Goal: Register for event/course

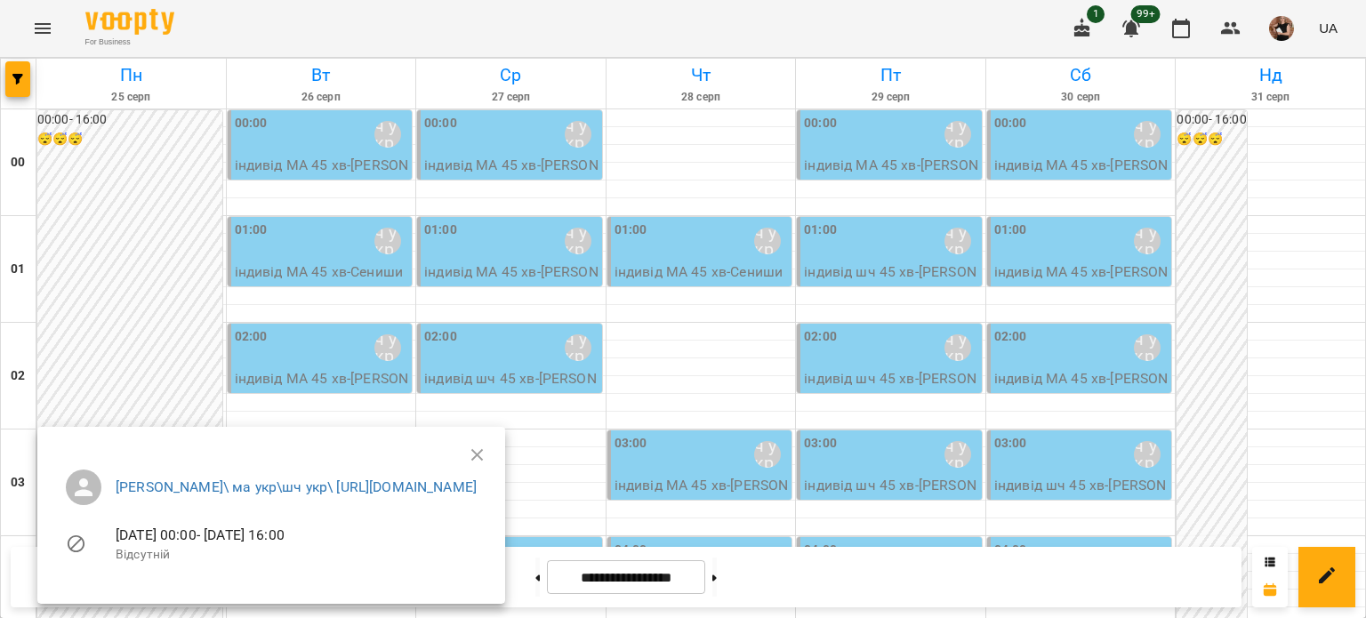
click at [14, 93] on div at bounding box center [683, 309] width 1366 height 618
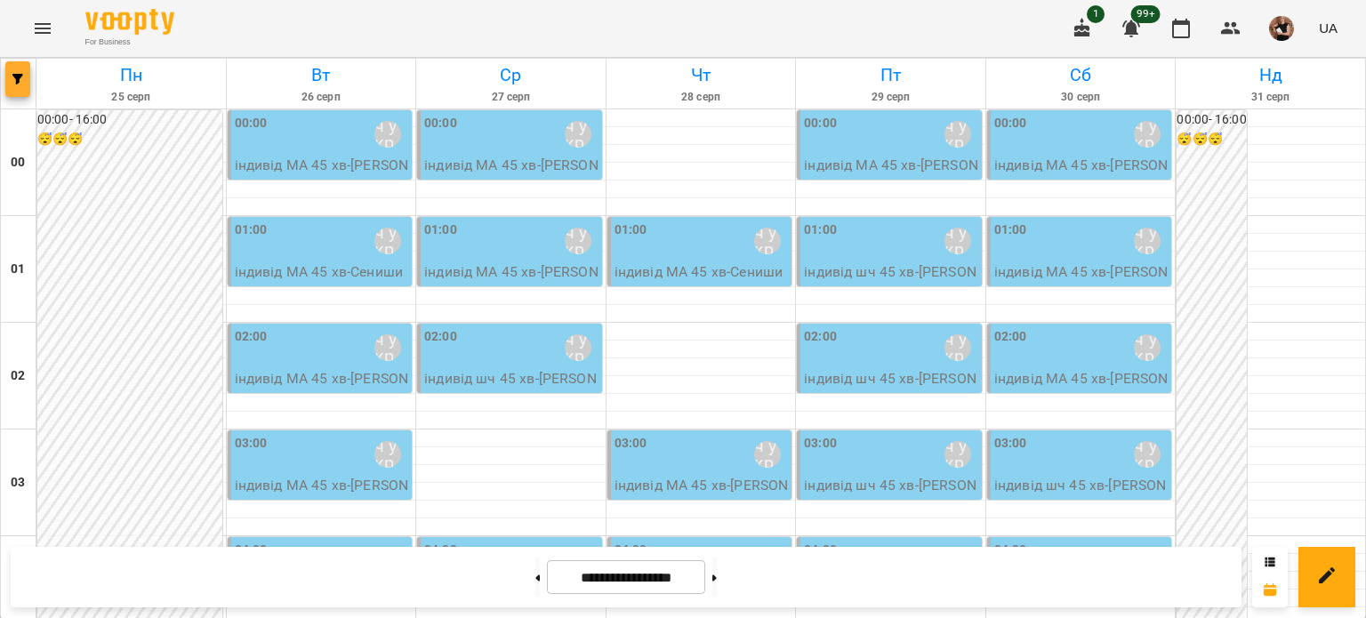
click at [10, 85] on button "button" at bounding box center [17, 79] width 25 height 36
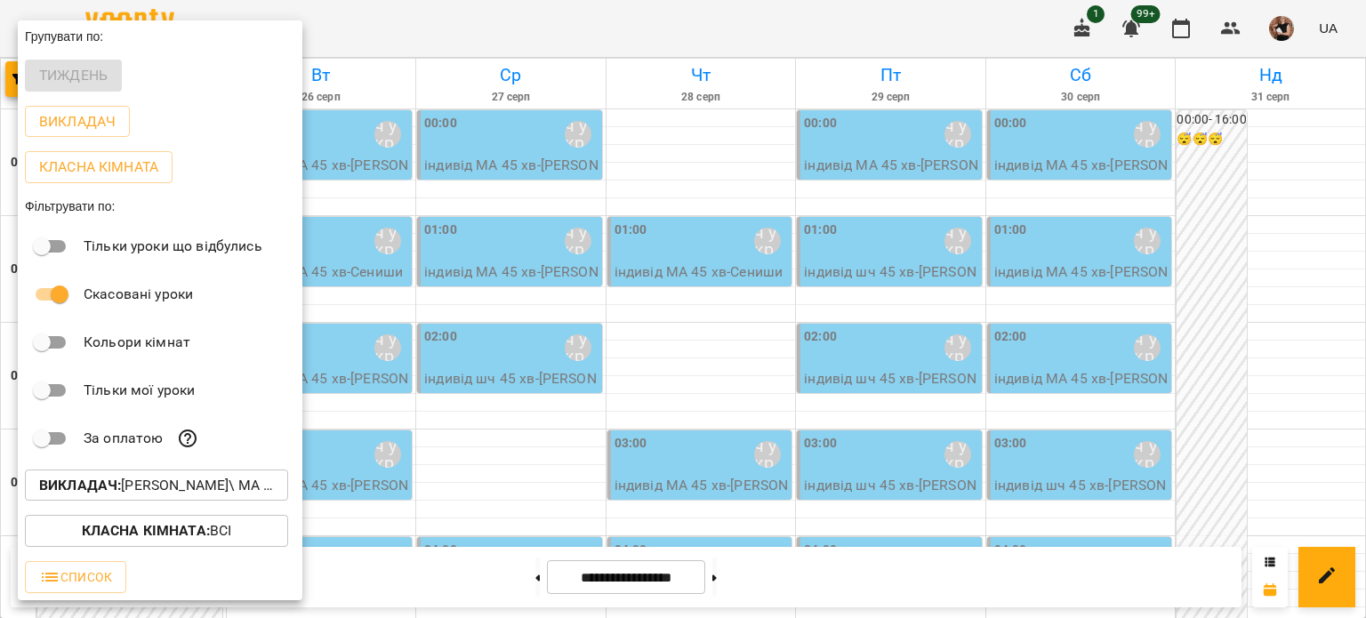
click at [181, 486] on p "Викладач : Мойсук Надія\ ма укр\шч укр\ https://us06web.zoom.us/j/84559859332" at bounding box center [156, 485] width 235 height 21
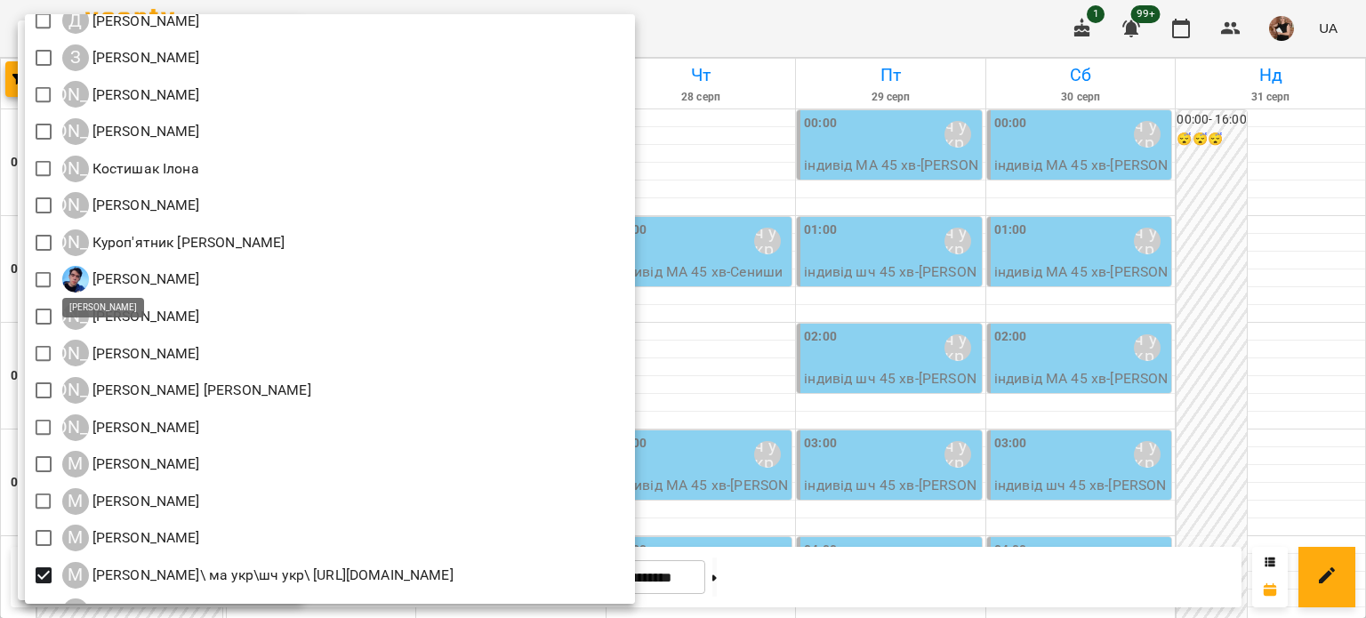
scroll to position [1334, 0]
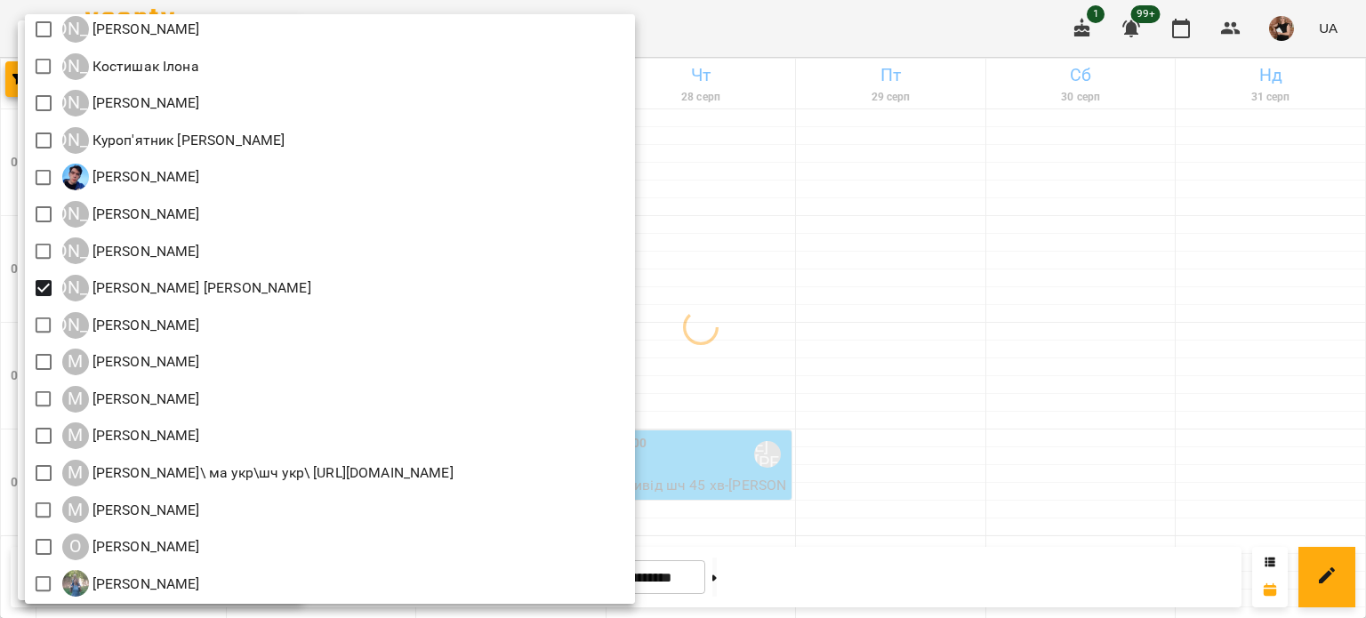
click at [981, 333] on div at bounding box center [683, 309] width 1366 height 618
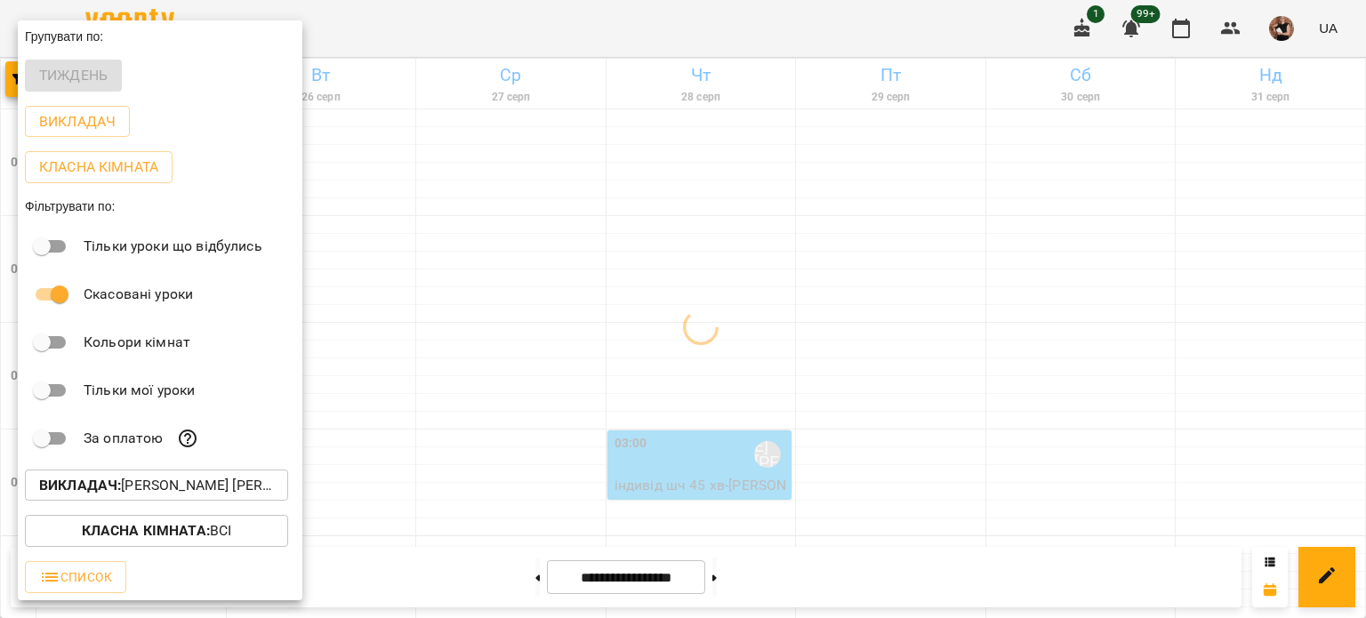
click at [981, 333] on div at bounding box center [683, 309] width 1366 height 618
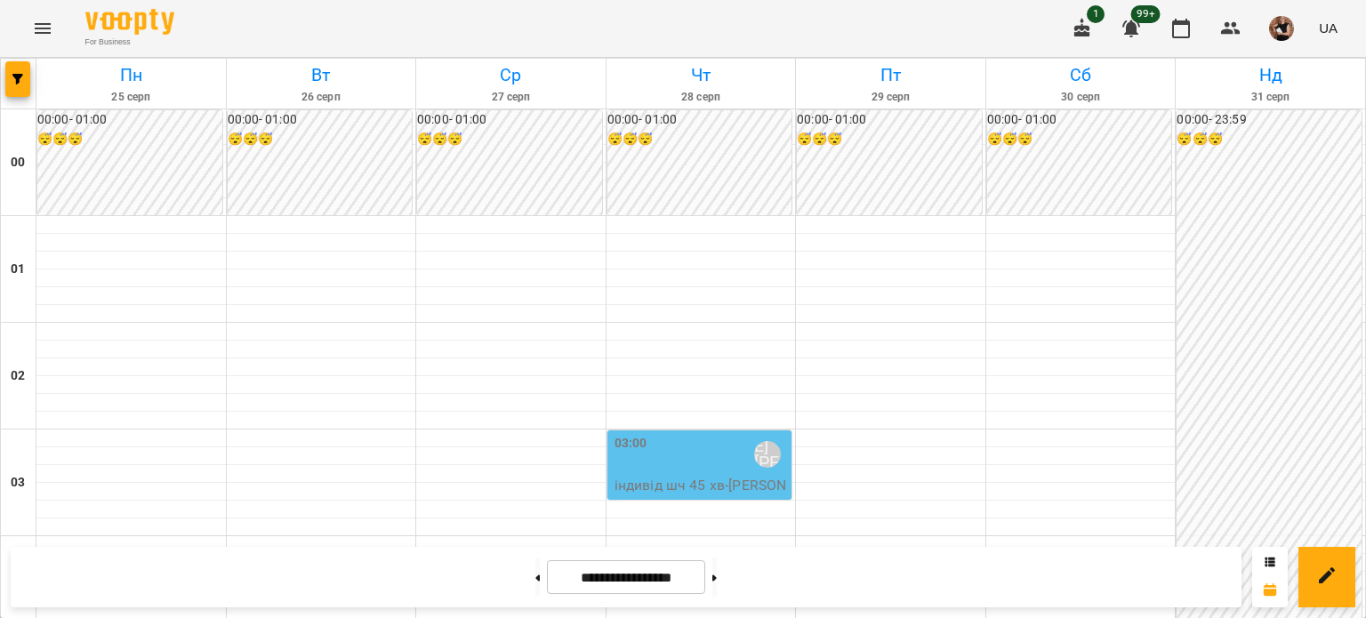
scroll to position [2132, 0]
click at [31, 70] on div at bounding box center [19, 84] width 36 height 50
click at [11, 68] on button "button" at bounding box center [17, 79] width 25 height 36
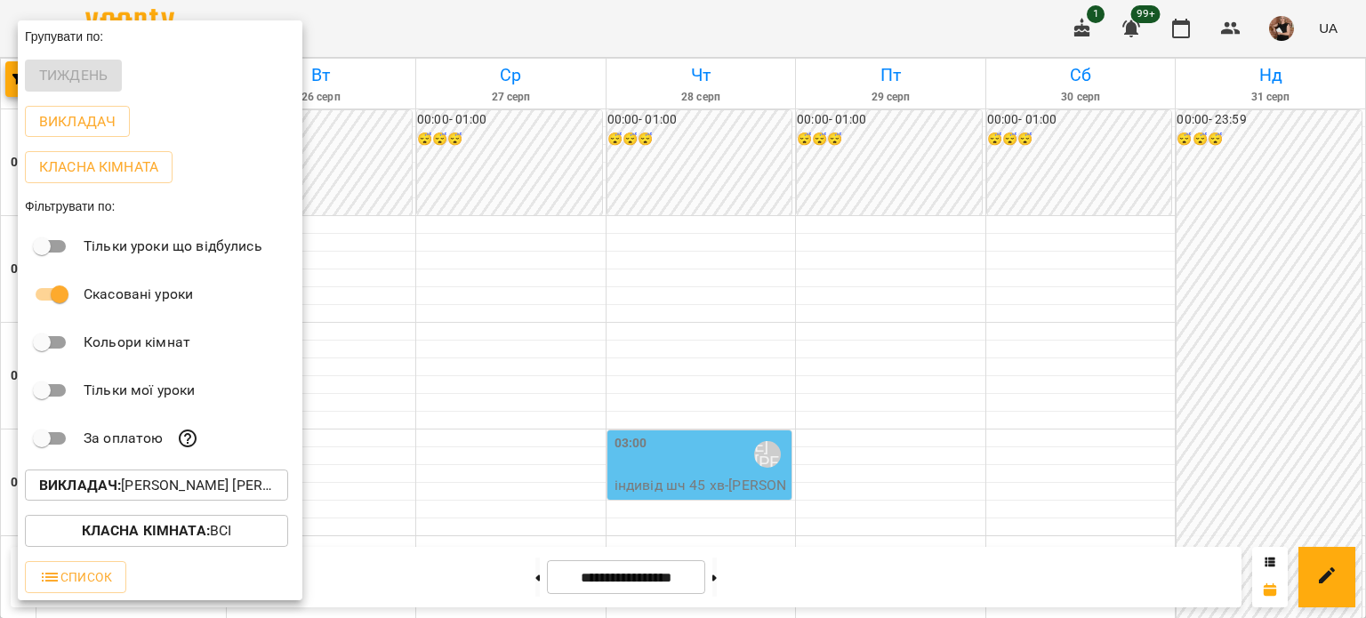
click at [209, 479] on p "Викладач : Ліпатьєва Ольга" at bounding box center [156, 485] width 235 height 21
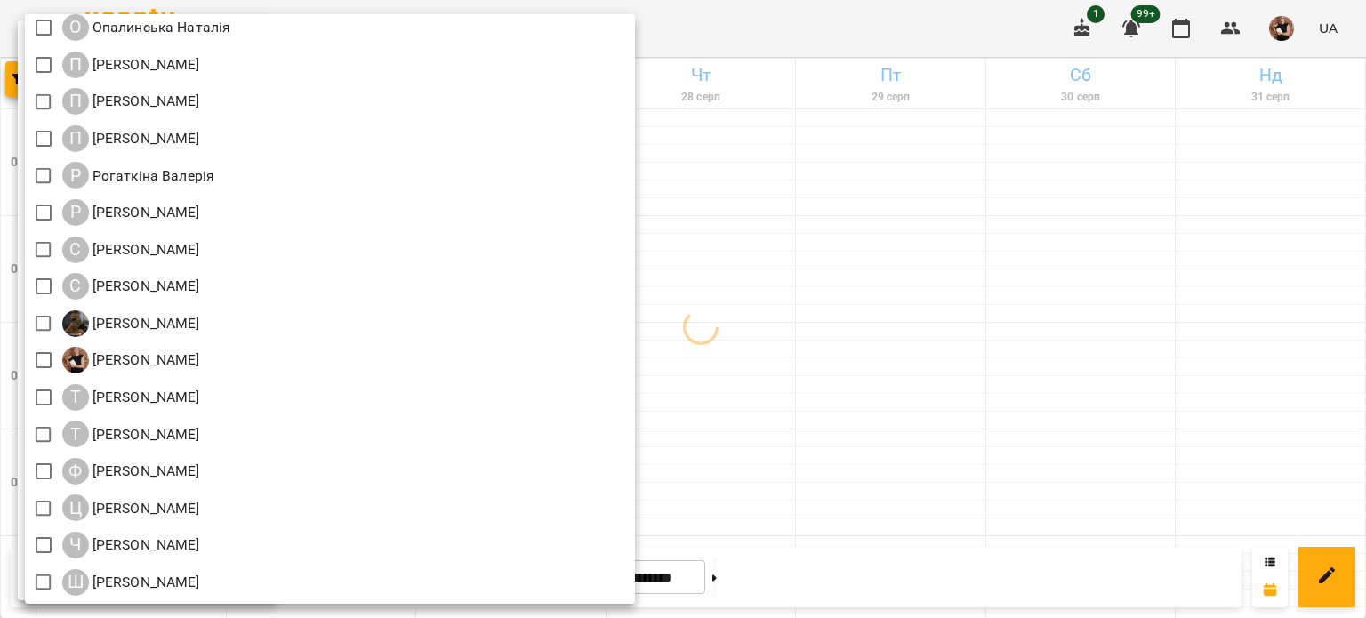
scroll to position [1645, 0]
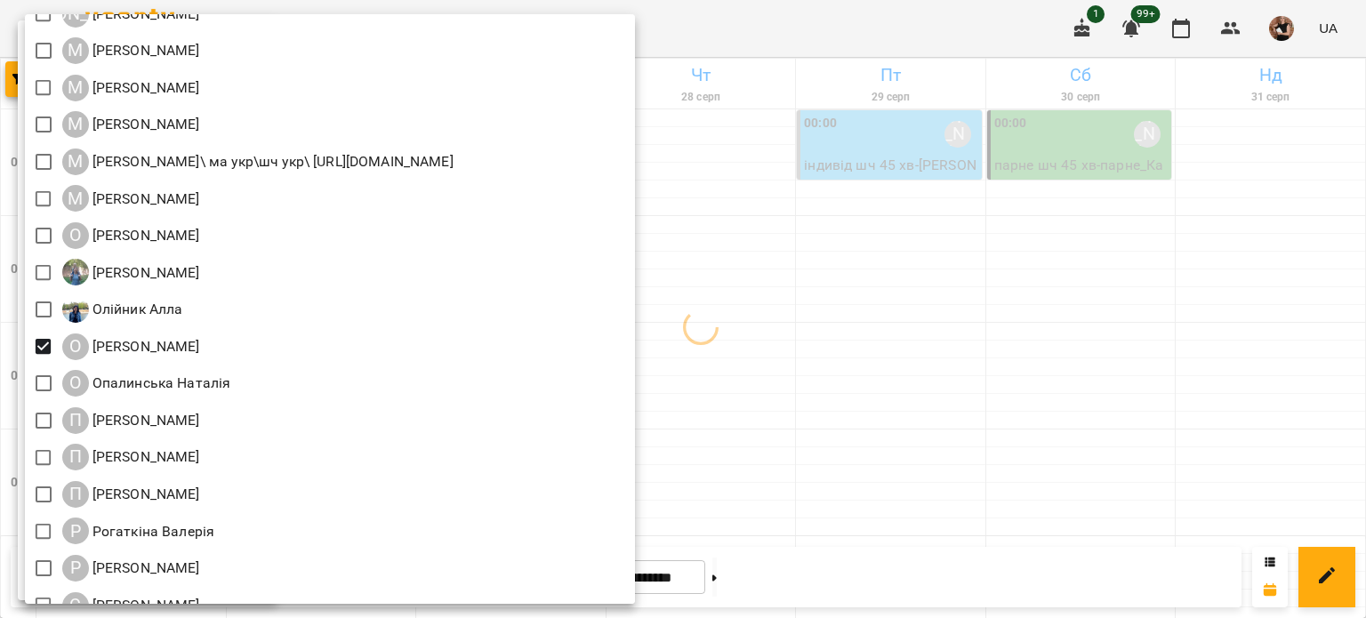
click at [975, 305] on div at bounding box center [683, 309] width 1366 height 618
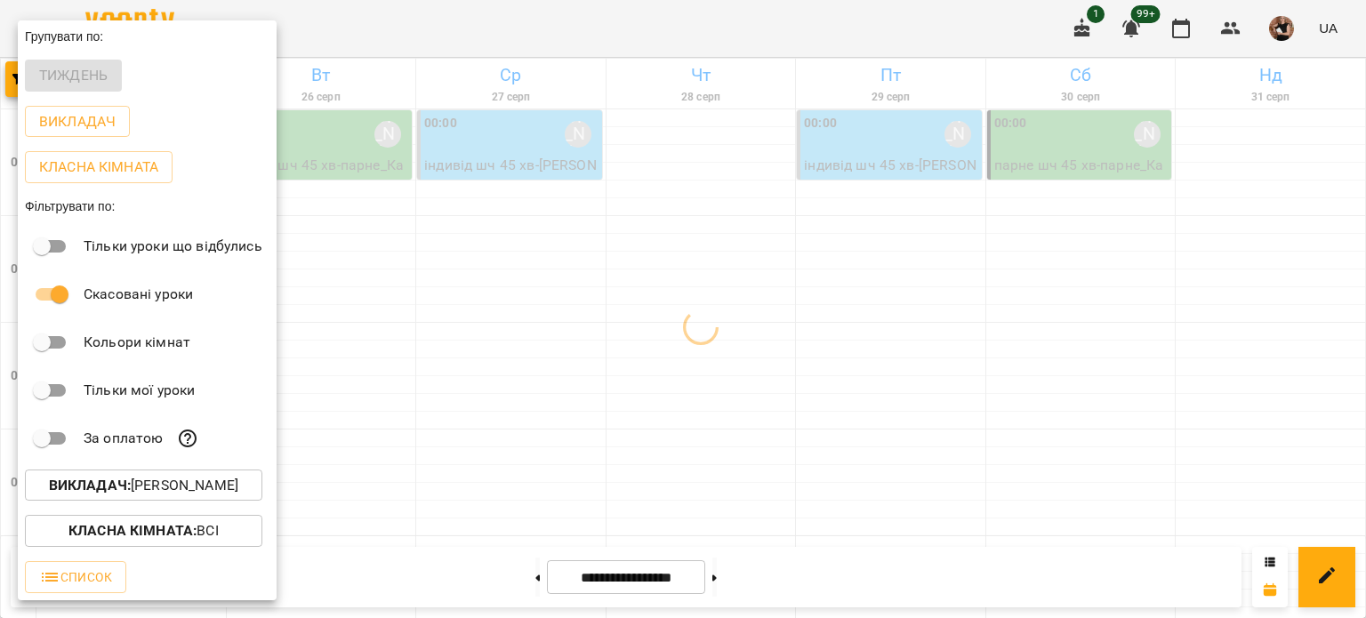
click at [975, 305] on div at bounding box center [683, 309] width 1366 height 618
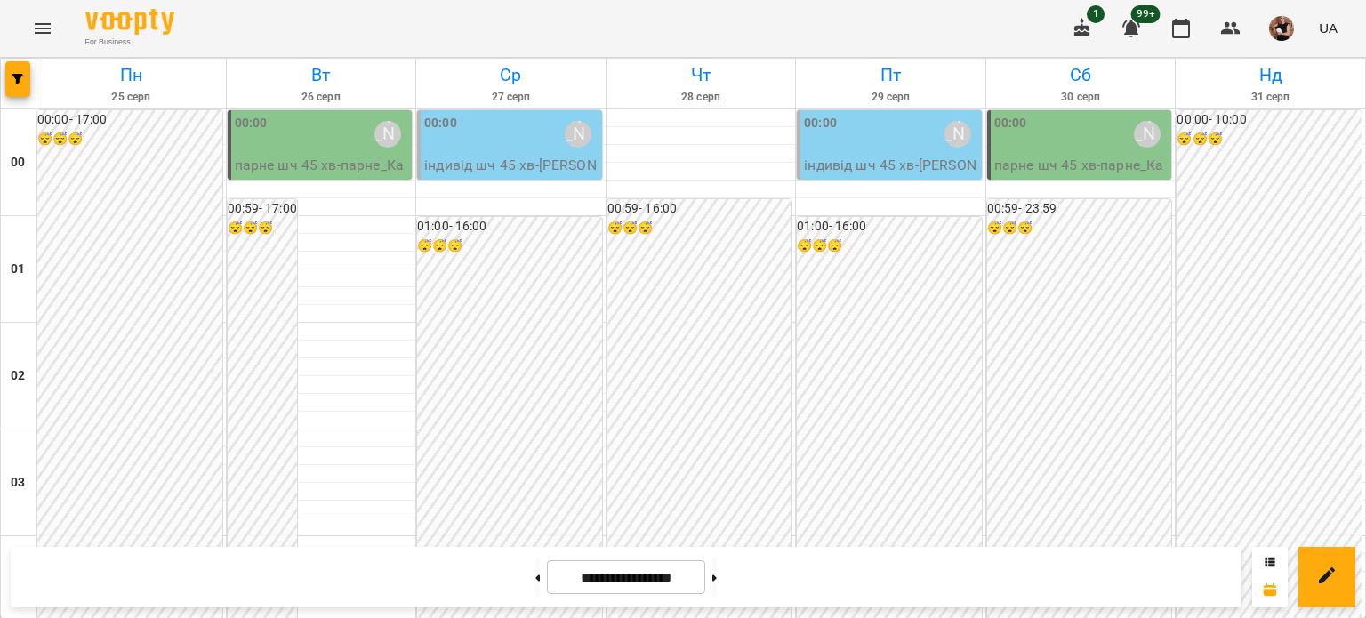
scroll to position [1690, 0]
click at [19, 77] on icon "button" at bounding box center [17, 79] width 11 height 11
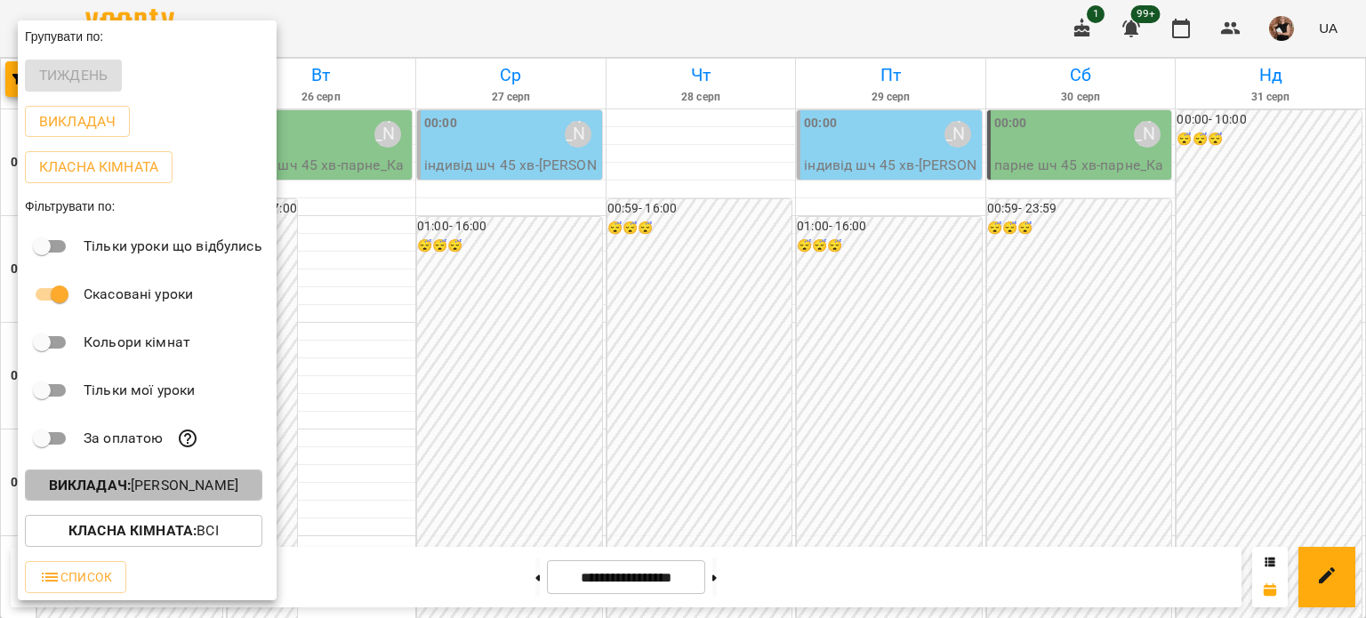
click at [175, 495] on p "Викладач : Олійник Валентин" at bounding box center [143, 485] width 189 height 21
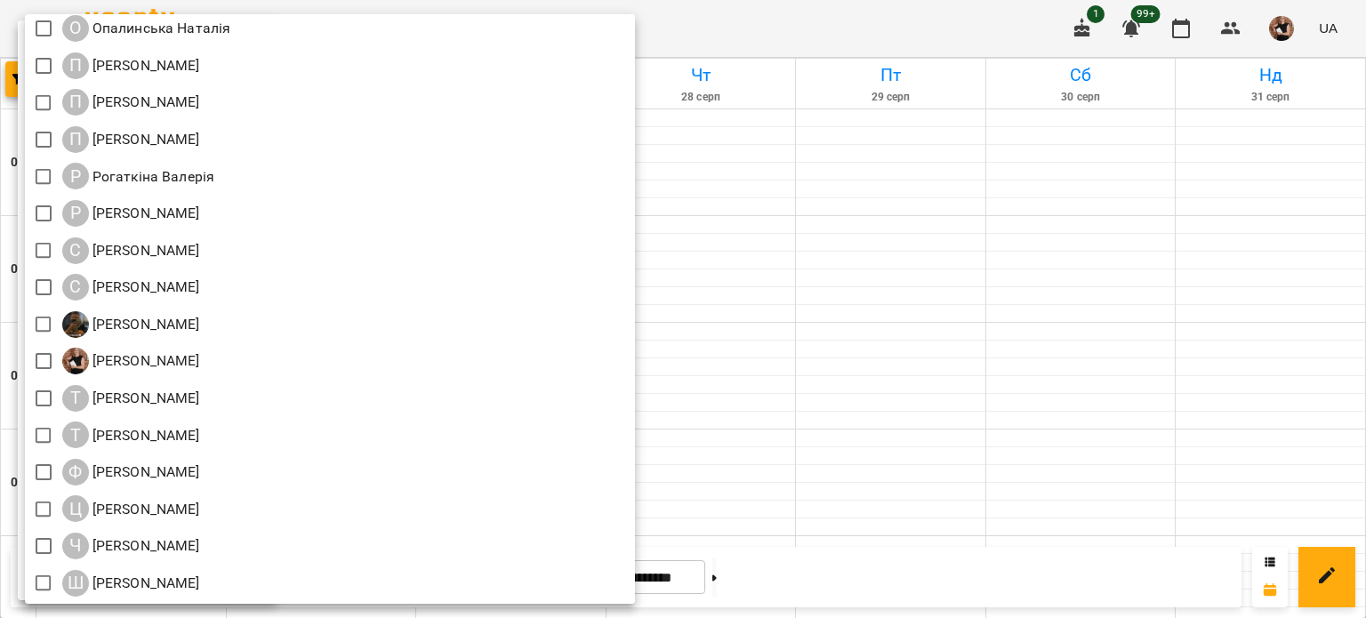
scroll to position [2001, 0]
click at [908, 309] on div at bounding box center [683, 309] width 1366 height 618
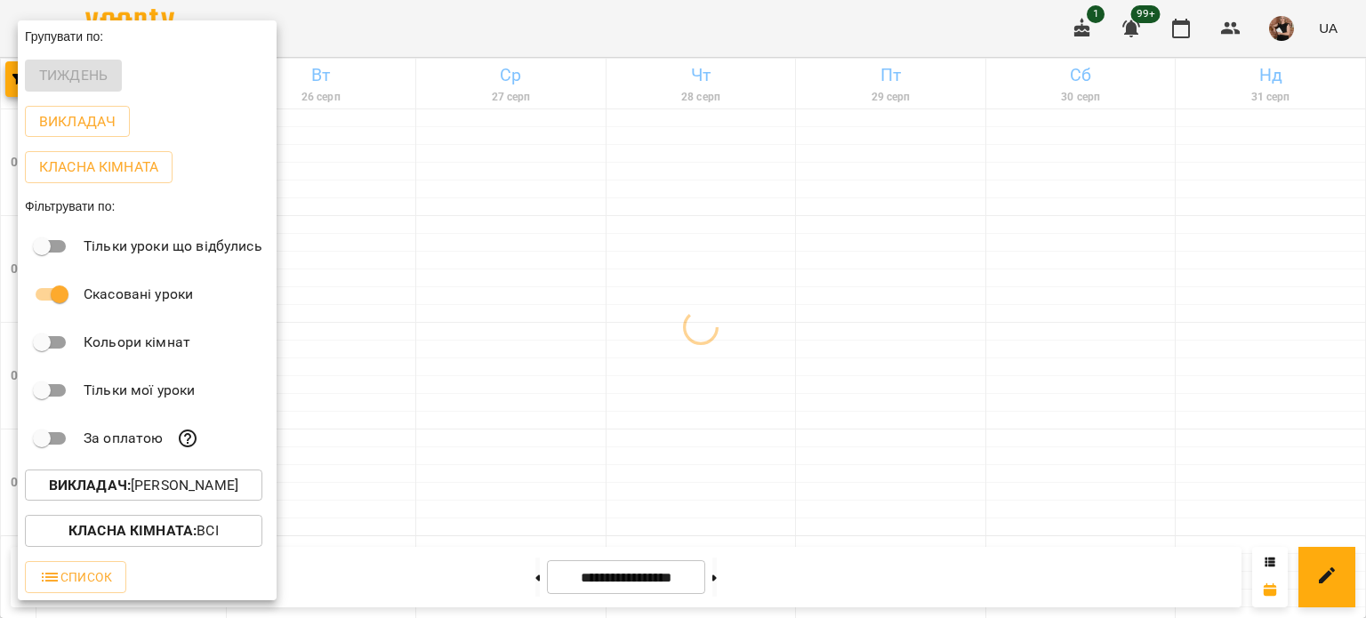
click at [908, 309] on div at bounding box center [683, 309] width 1366 height 618
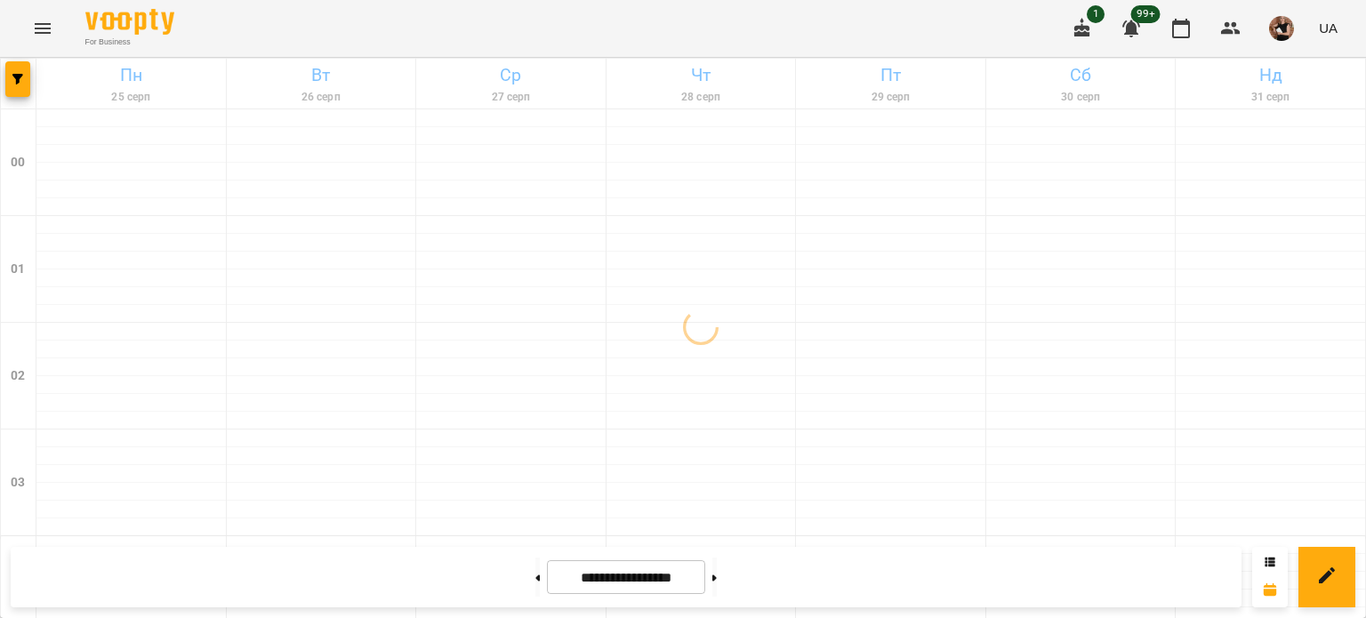
scroll to position [0, 0]
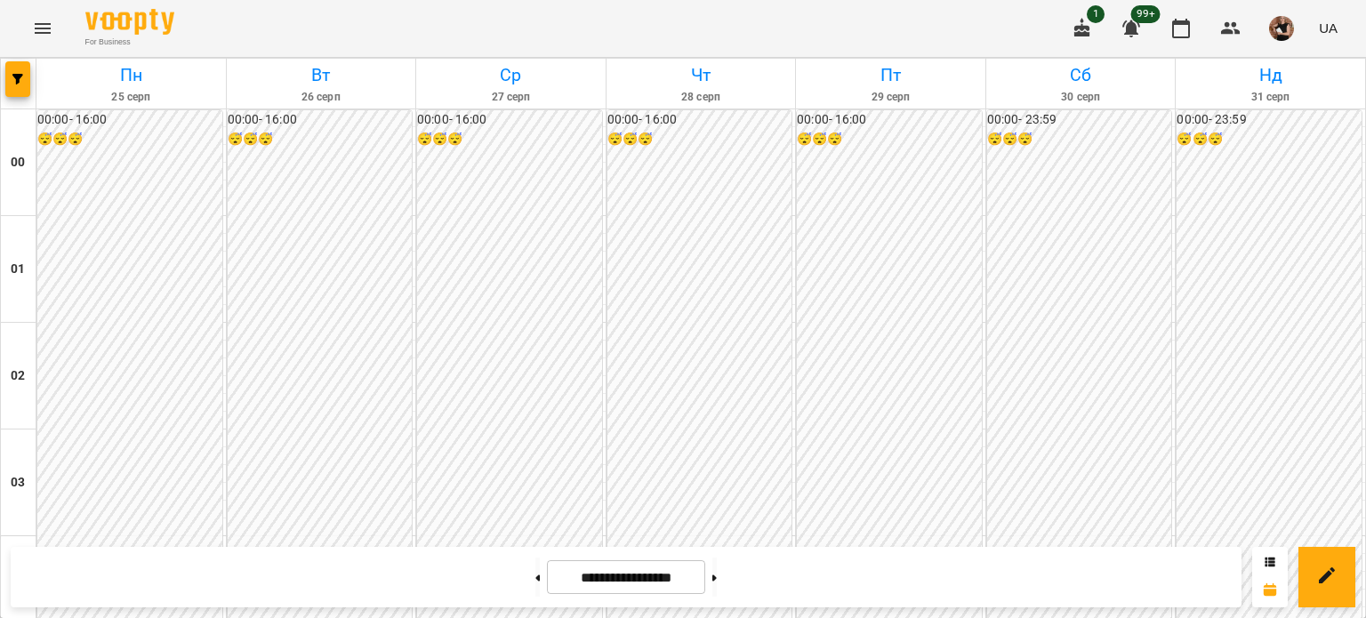
drag, startPoint x: 32, startPoint y: 93, endPoint x: 22, endPoint y: 81, distance: 15.1
click at [31, 92] on div at bounding box center [19, 84] width 36 height 50
click at [21, 81] on icon "button" at bounding box center [17, 79] width 11 height 11
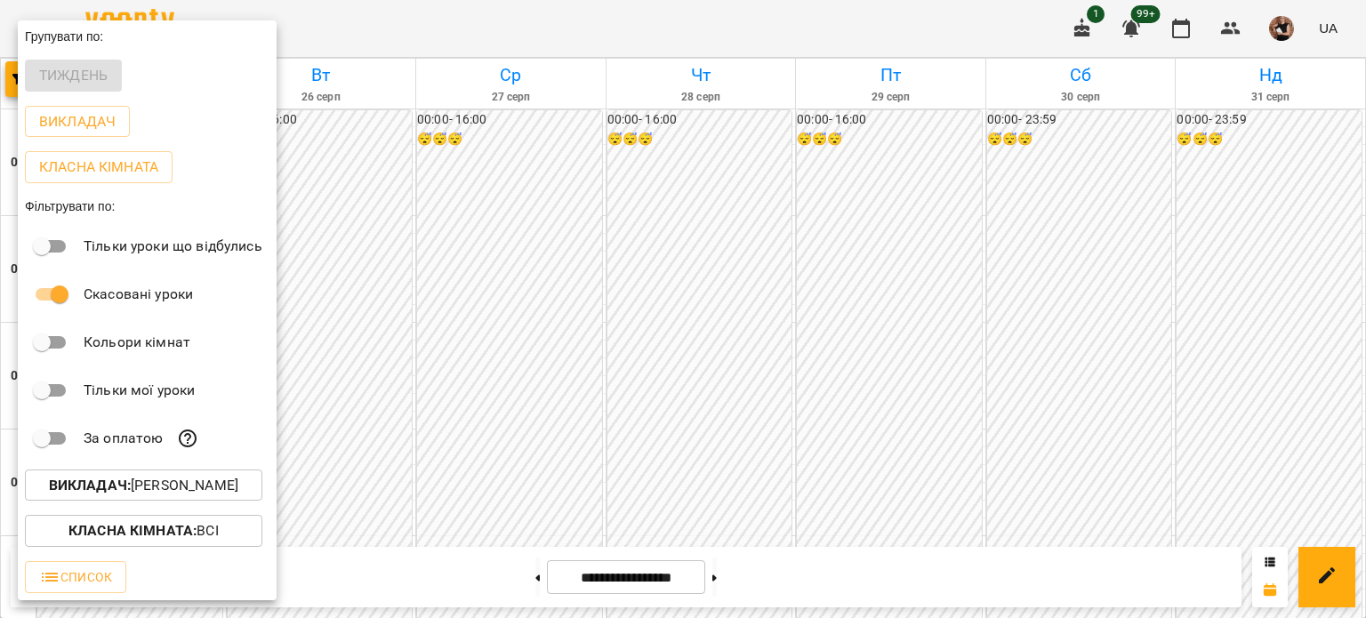
click at [146, 477] on button "Викладач : Перейма Юлія" at bounding box center [143, 486] width 237 height 32
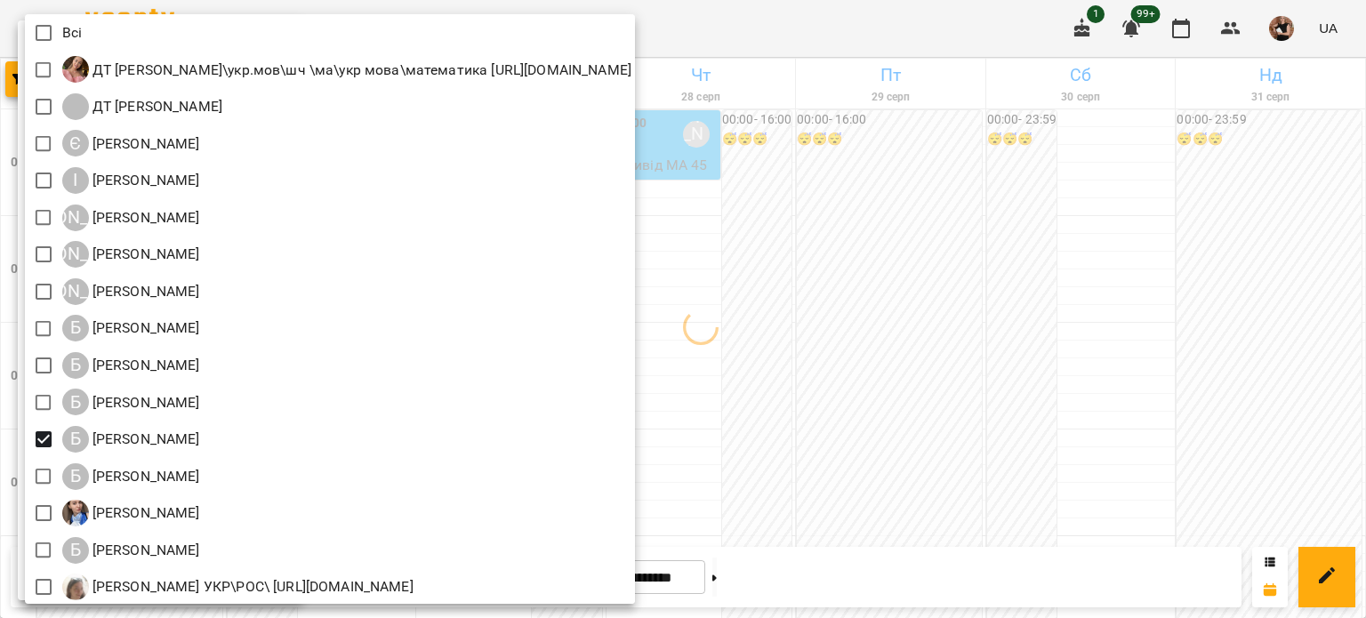
click at [897, 444] on div at bounding box center [683, 309] width 1366 height 618
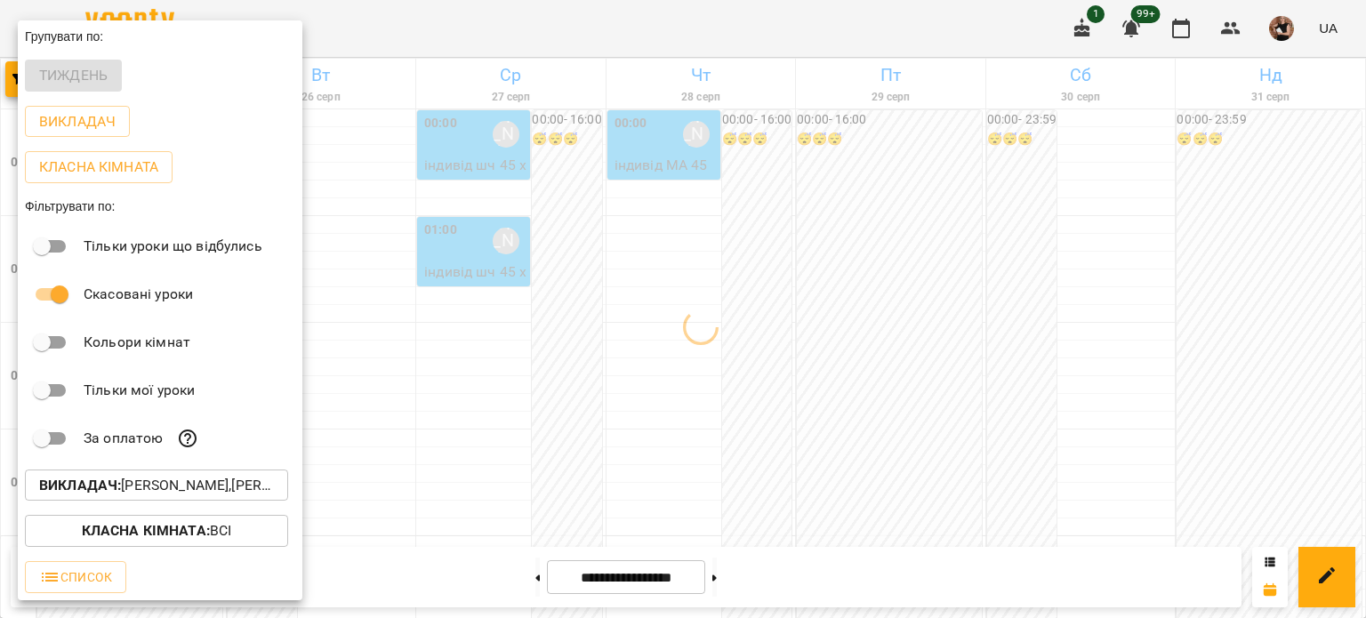
click at [196, 490] on p "Викладач : Бліхар Юлія,Перейма Юлія" at bounding box center [156, 485] width 235 height 21
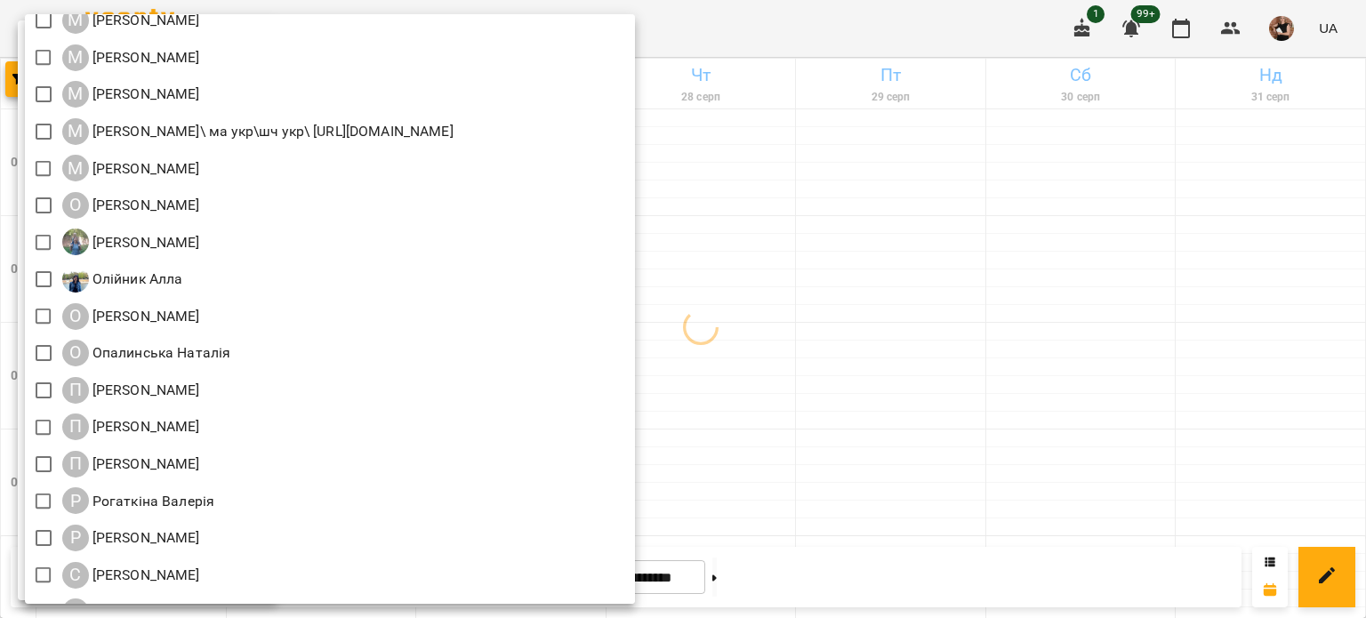
scroll to position [1779, 0]
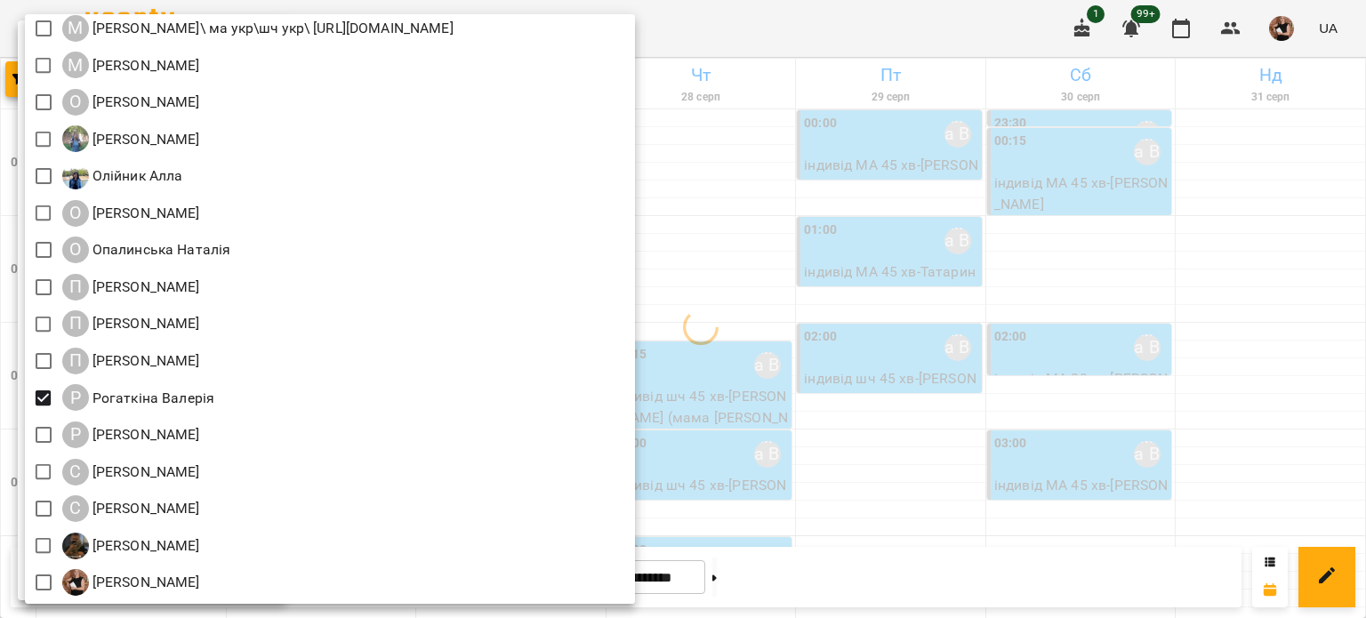
click at [1306, 325] on div at bounding box center [683, 309] width 1366 height 618
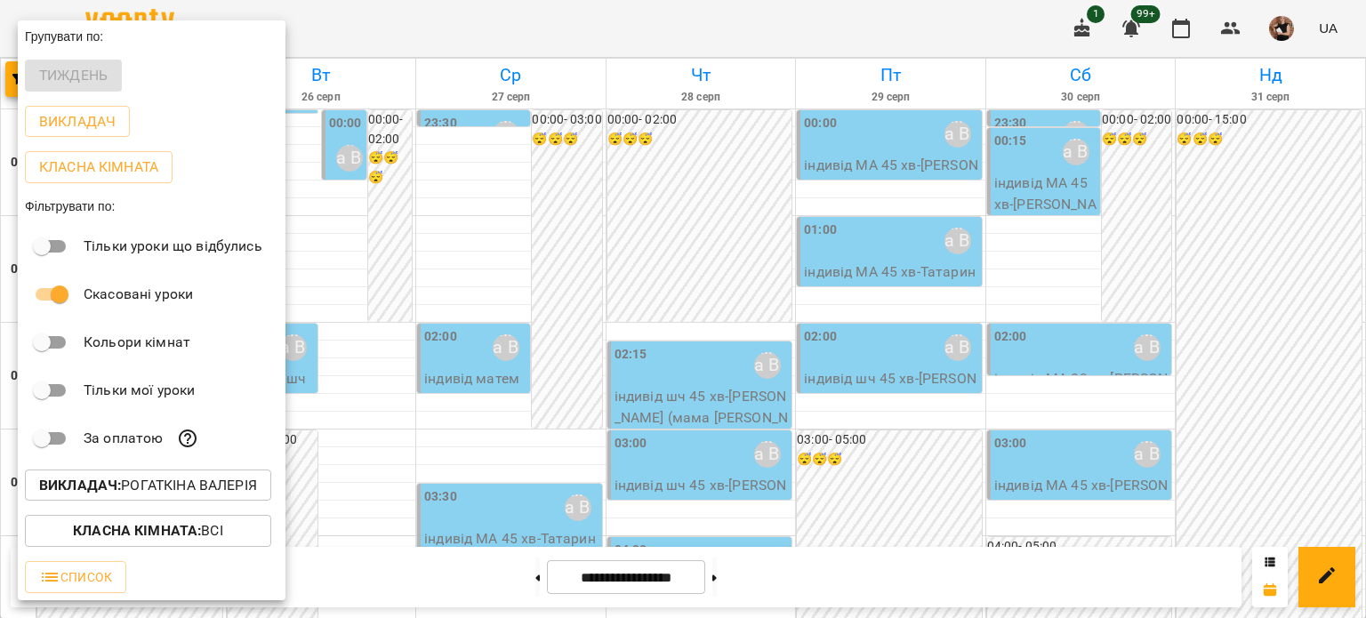
click at [1229, 373] on div at bounding box center [683, 309] width 1366 height 618
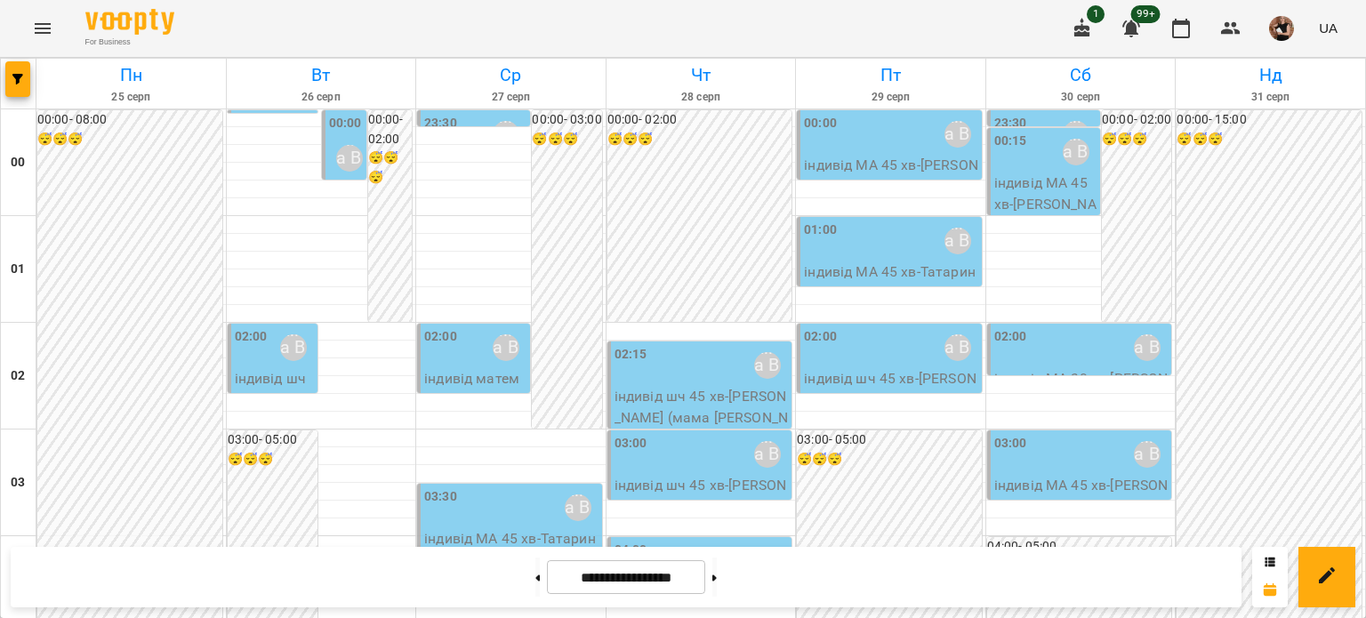
scroll to position [1776, 0]
click at [717, 573] on button at bounding box center [714, 577] width 4 height 39
type input "**********"
